Goal: Task Accomplishment & Management: Complete application form

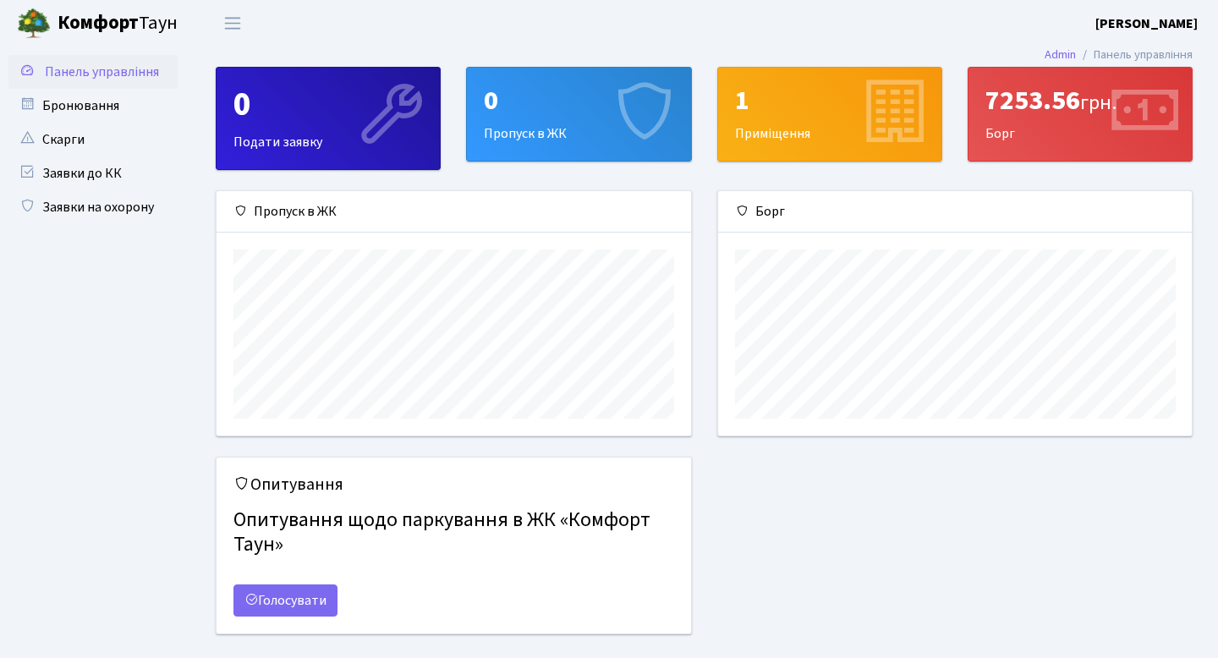
scroll to position [244, 474]
click at [97, 109] on link "Бронювання" at bounding box center [92, 106] width 169 height 34
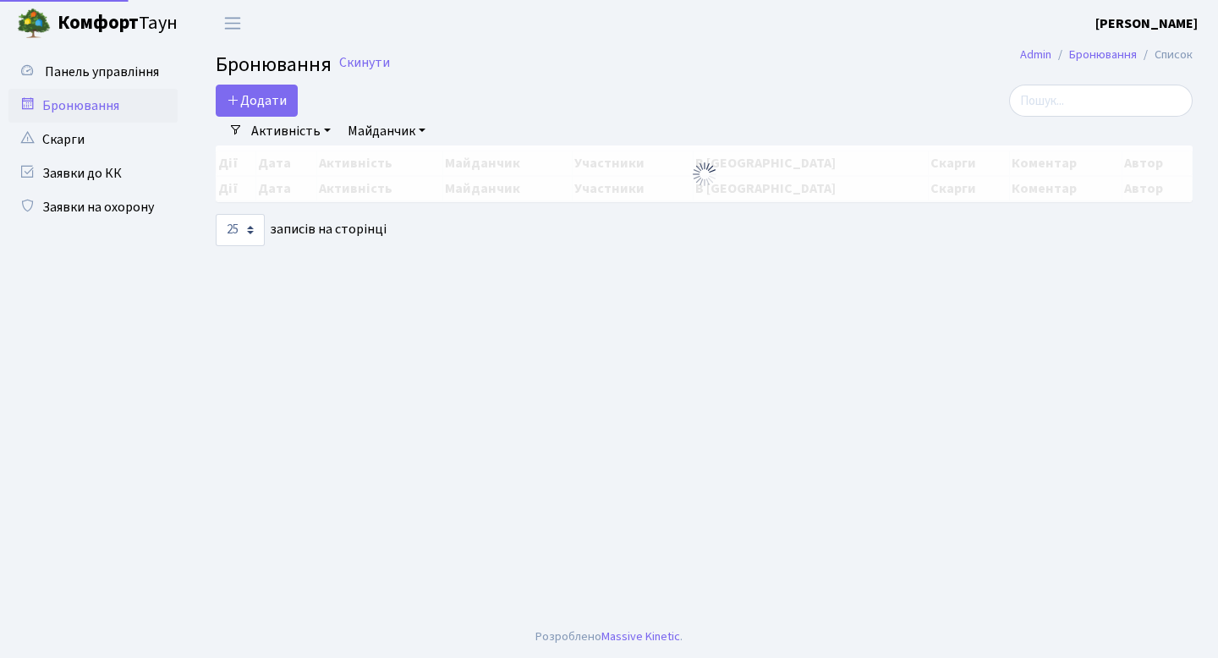
select select "25"
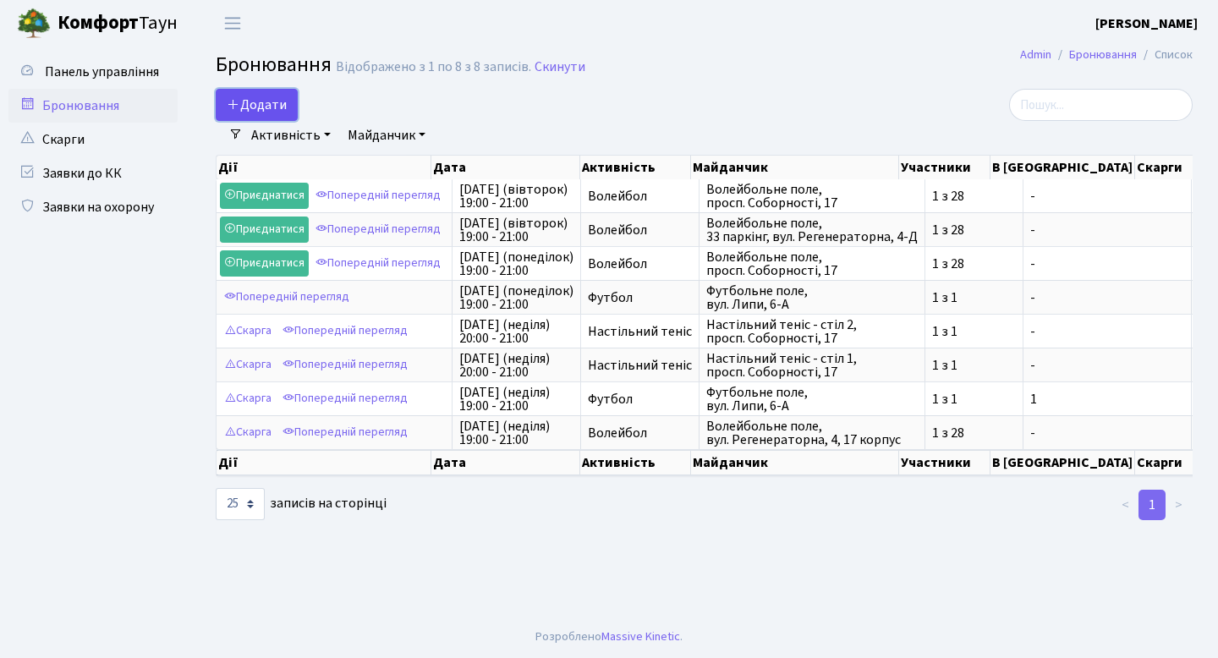
click at [272, 107] on button "Додати" at bounding box center [257, 105] width 82 height 32
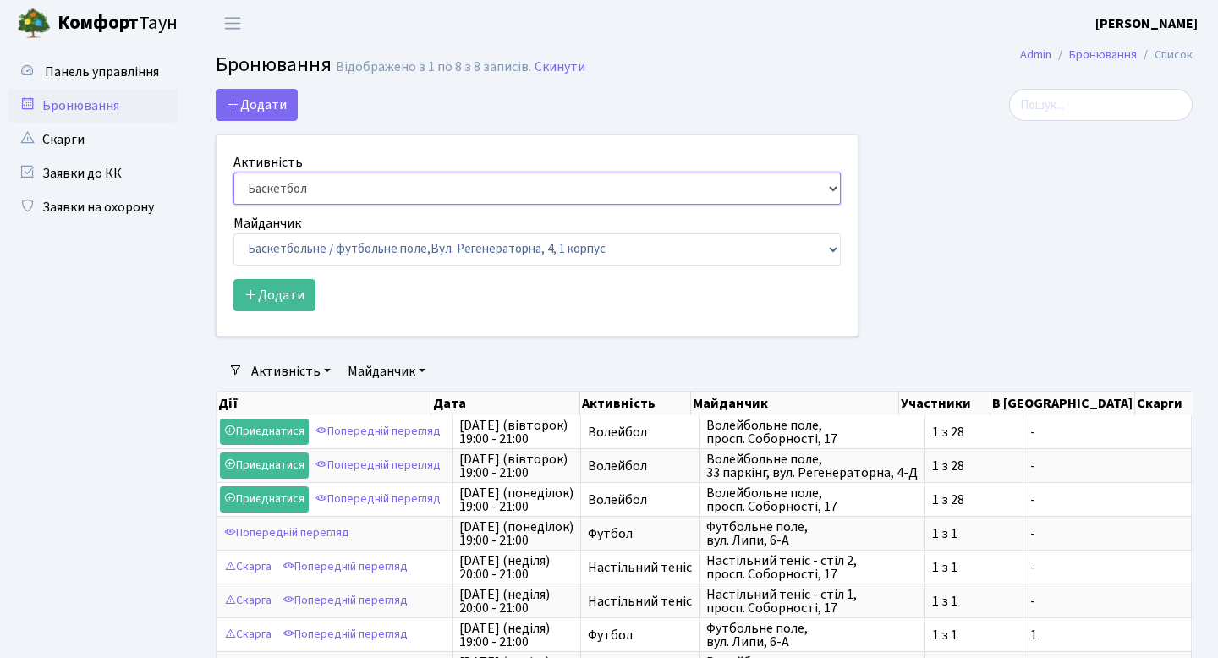
click at [305, 197] on select "Баскетбол Волейбол Йога Катання на роликах Настільний теніс [PERSON_NAME] Фітнес" at bounding box center [536, 189] width 607 height 32
select select "1"
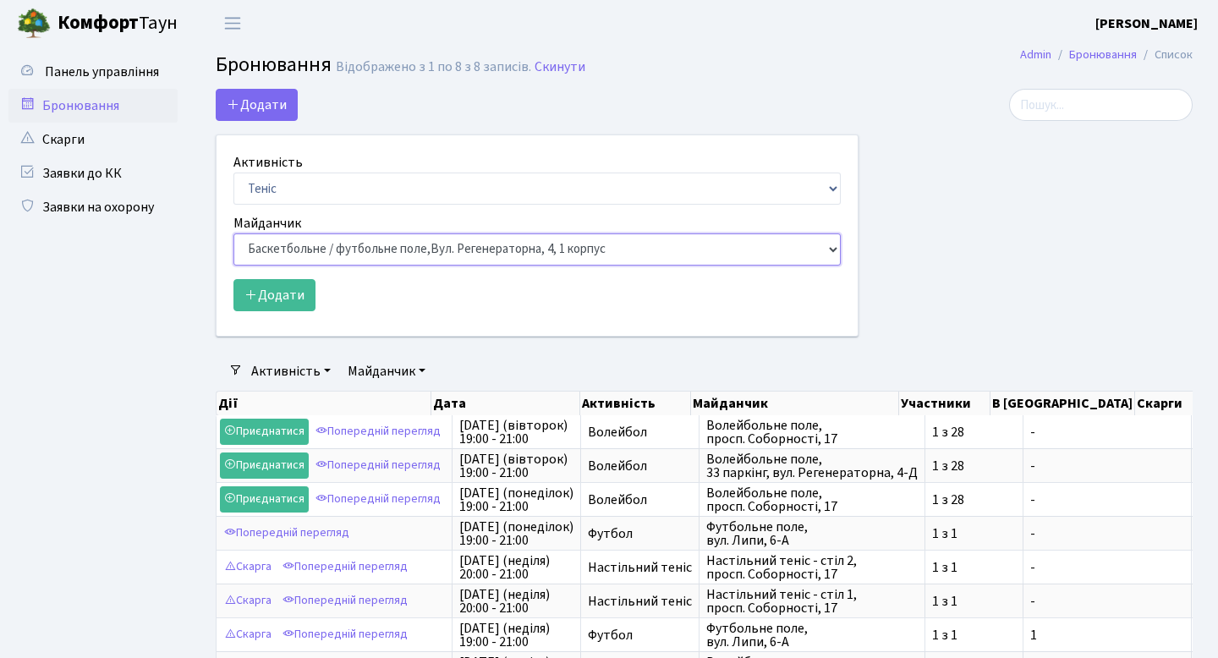
click at [307, 241] on select "Баскетбольне / футбольне поле, [GEOGRAPHIC_DATA]. [STREET_ADDRESS]. [STREET_ADD…" at bounding box center [536, 249] width 607 height 32
